Goal: Task Accomplishment & Management: Manage account settings

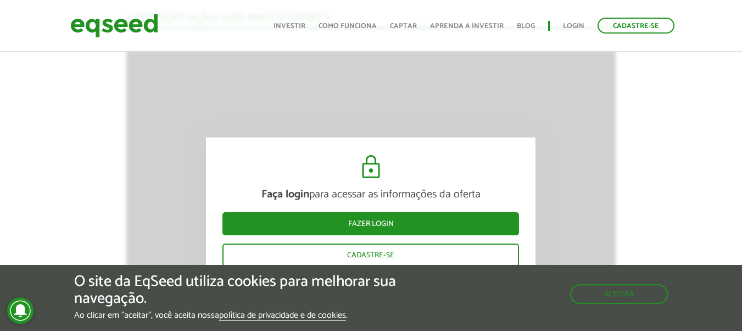
scroll to position [1503, 0]
click at [616, 294] on button "Aceitar" at bounding box center [620, 293] width 96 height 18
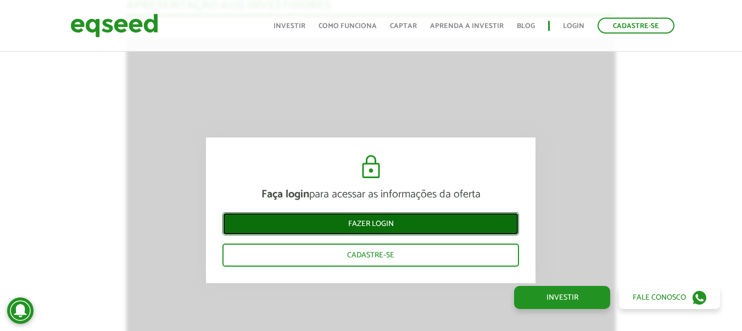
click at [365, 220] on link "Fazer login" at bounding box center [370, 223] width 297 height 23
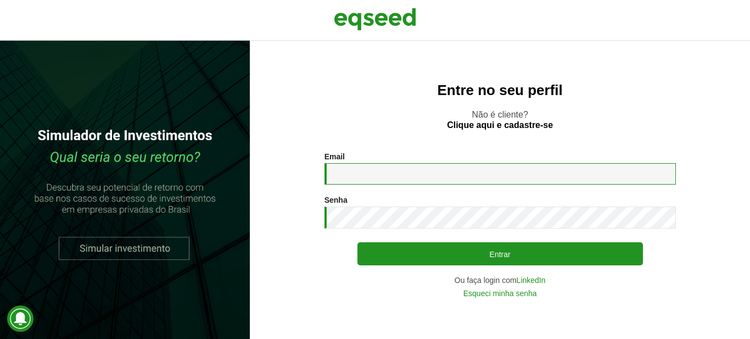
click at [358, 167] on input "Email *" at bounding box center [501, 173] width 352 height 21
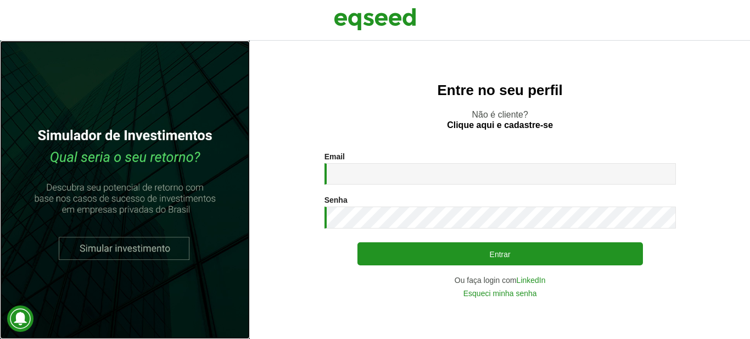
click at [107, 247] on link at bounding box center [125, 190] width 250 height 298
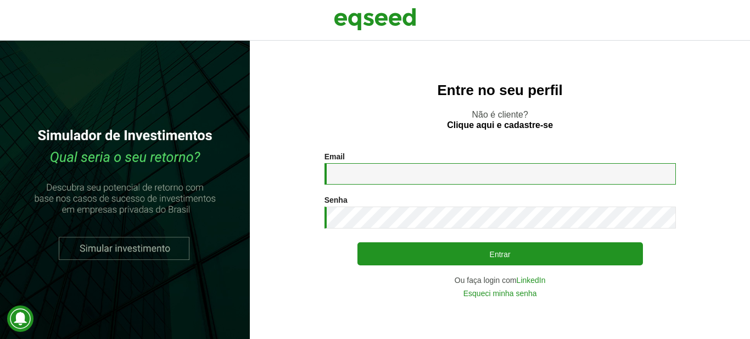
click at [343, 168] on input "Email *" at bounding box center [501, 173] width 352 height 21
type input "**********"
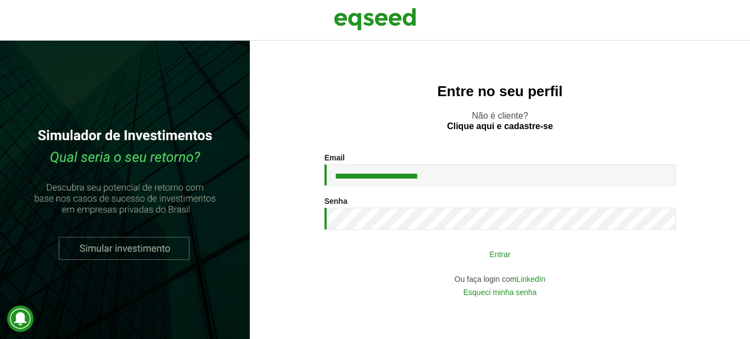
click at [497, 253] on button "Entrar" at bounding box center [501, 253] width 286 height 21
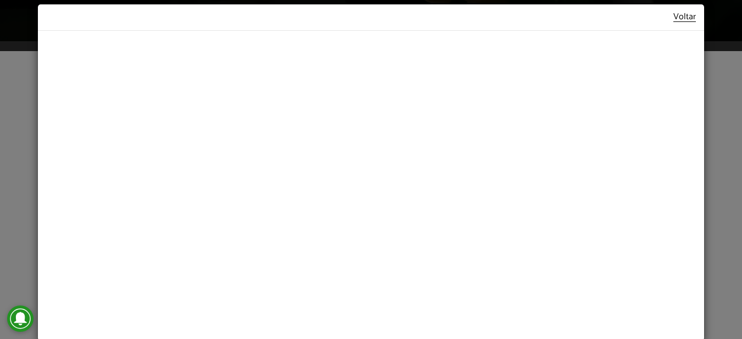
scroll to position [347, 0]
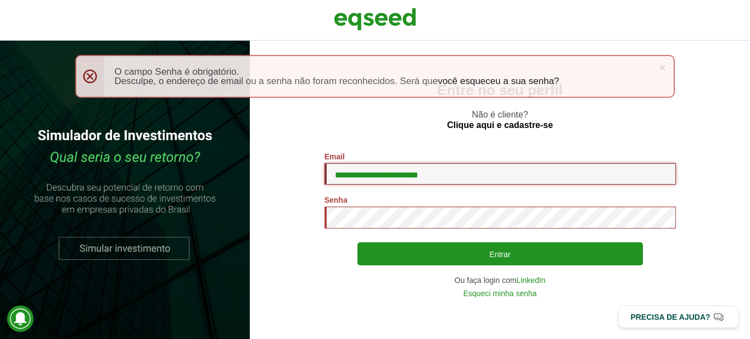
click at [459, 171] on input "**********" at bounding box center [501, 173] width 352 height 21
type input "*"
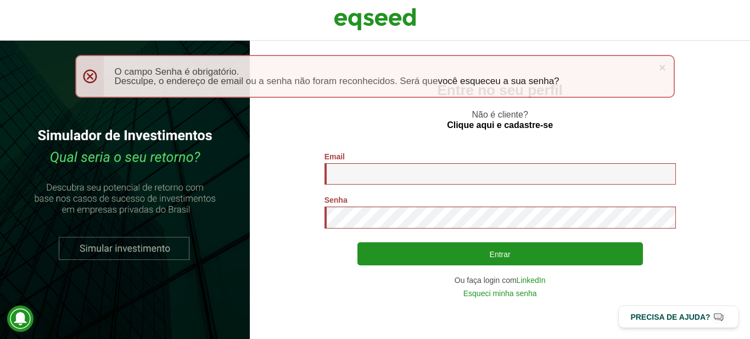
click at [87, 77] on div "× Menssagem de erro O campo Senha é obrigatório. Desculpe, o endereço de email …" at bounding box center [375, 76] width 600 height 43
click at [89, 74] on div "× Menssagem de erro O campo Senha é obrigatório. Desculpe, o endereço de email …" at bounding box center [375, 76] width 600 height 43
